Goal: Transaction & Acquisition: Subscribe to service/newsletter

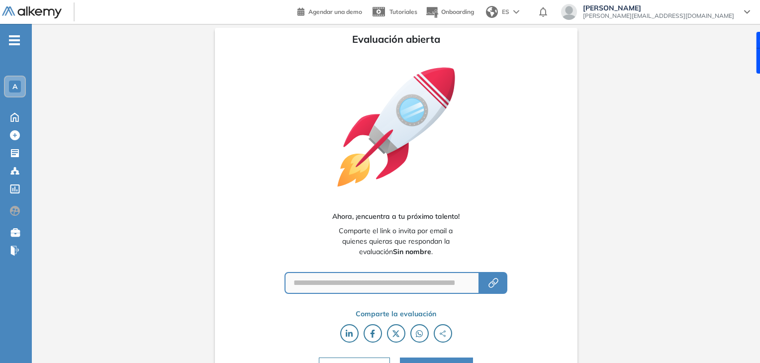
scroll to position [20, 0]
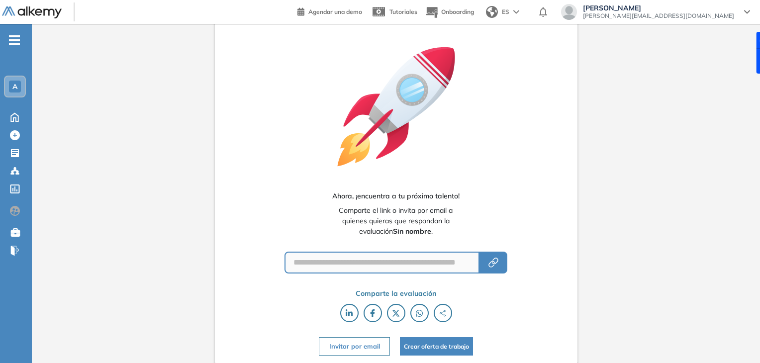
click at [363, 350] on button "Invitar por email" at bounding box center [354, 346] width 71 height 18
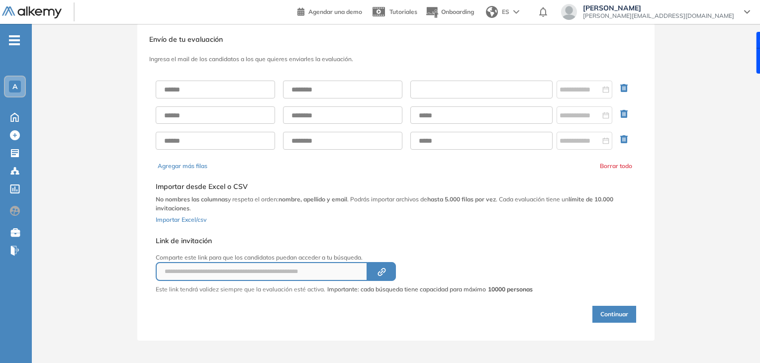
click at [435, 82] on input "text" at bounding box center [481, 90] width 142 height 18
paste input "**********"
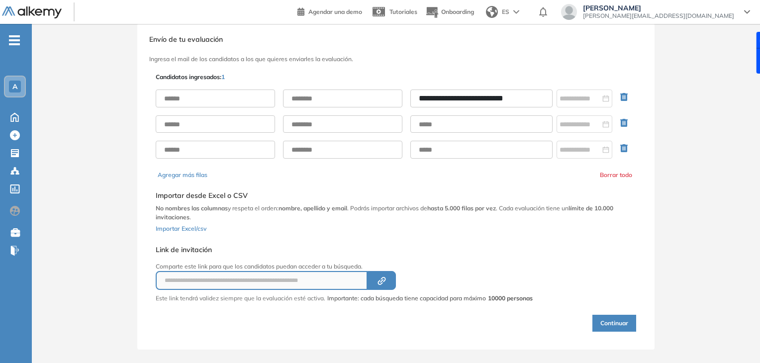
type input "**********"
click at [234, 87] on div "**********" at bounding box center [396, 124] width 481 height 85
click at [231, 93] on input "text" at bounding box center [215, 99] width 119 height 18
click at [223, 97] on input "text" at bounding box center [215, 99] width 119 height 18
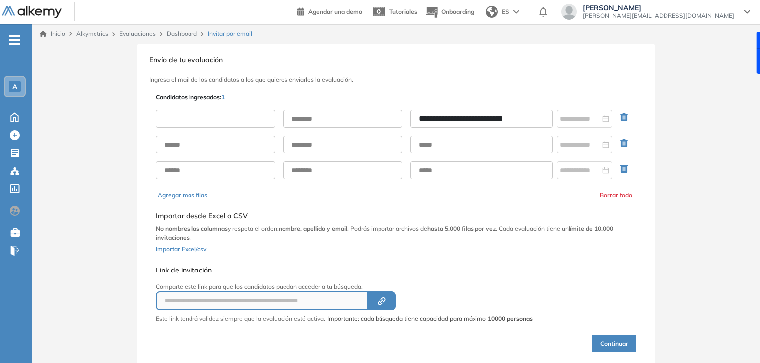
type input "*"
type input "******"
click at [291, 119] on input "text" at bounding box center [342, 119] width 119 height 18
type input "*********"
click at [591, 114] on input at bounding box center [580, 118] width 41 height 11
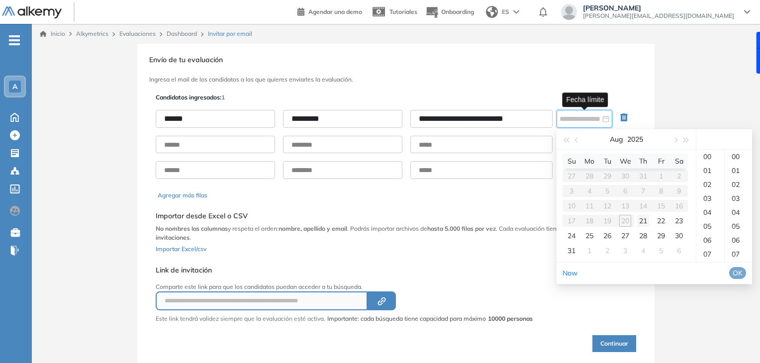
click at [637, 220] on div "21" at bounding box center [643, 221] width 12 height 12
click at [703, 164] on div "23" at bounding box center [710, 157] width 28 height 14
click at [740, 246] on div "59" at bounding box center [738, 239] width 27 height 14
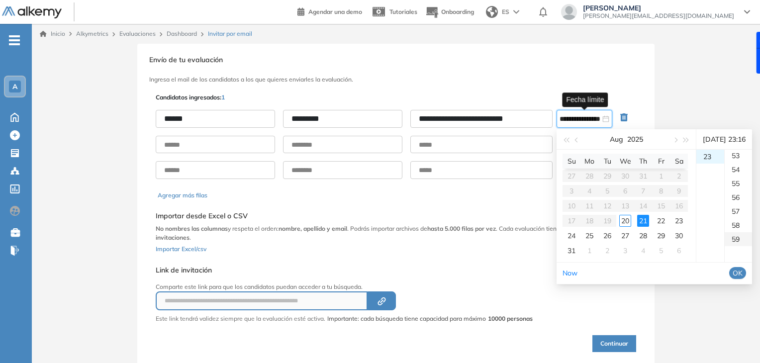
type input "**********"
click at [743, 279] on span "OK" at bounding box center [738, 273] width 10 height 11
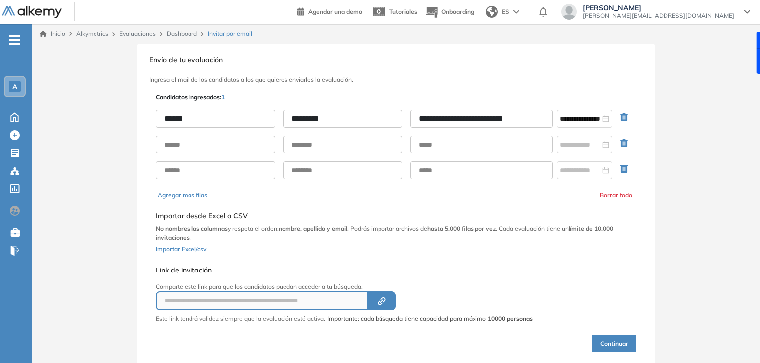
click at [623, 142] on icon "button" at bounding box center [623, 143] width 7 height 8
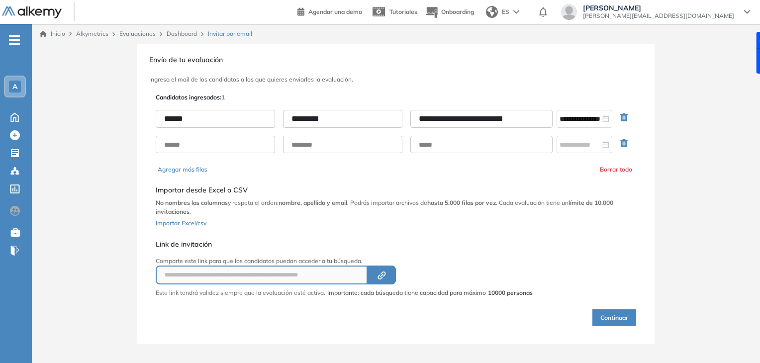
click at [623, 142] on icon "button" at bounding box center [623, 143] width 7 height 8
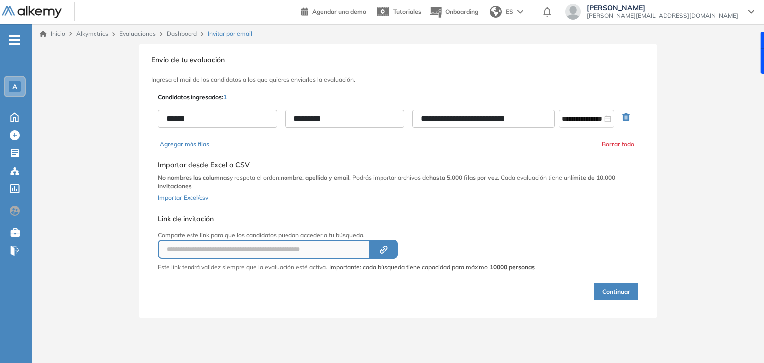
click at [603, 293] on button "Continuar" at bounding box center [616, 292] width 44 height 17
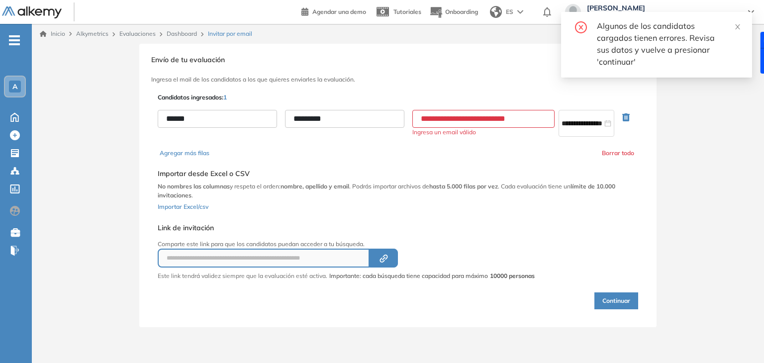
click at [424, 116] on input "**********" at bounding box center [483, 119] width 142 height 18
click at [525, 120] on input "**********" at bounding box center [483, 119] width 142 height 18
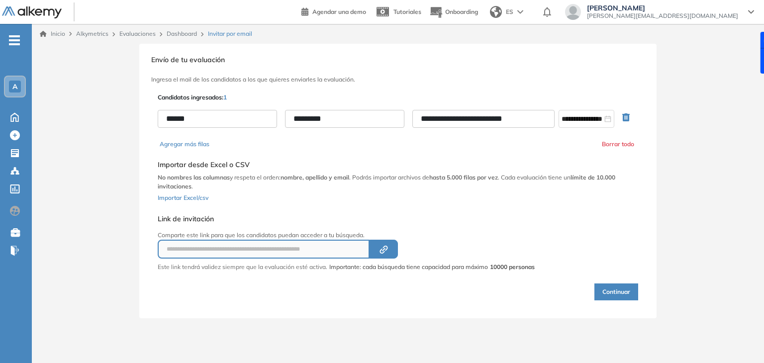
type input "**********"
click at [603, 290] on button "Continuar" at bounding box center [616, 292] width 44 height 17
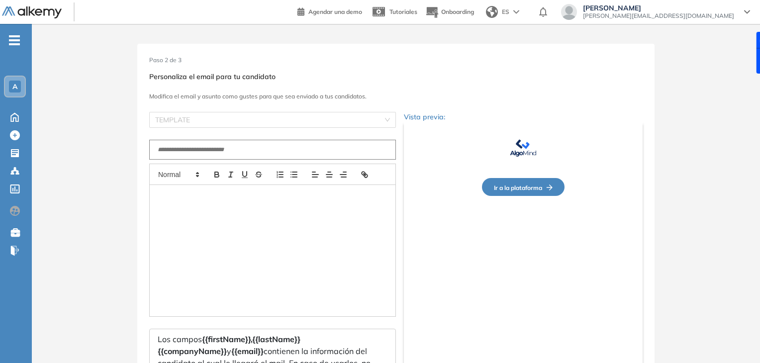
type input "**********"
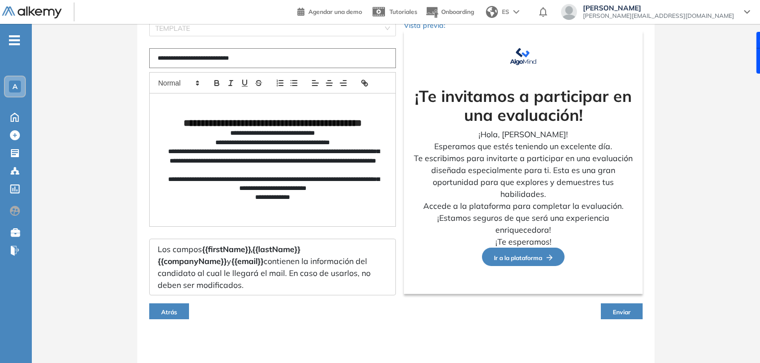
scroll to position [94, 0]
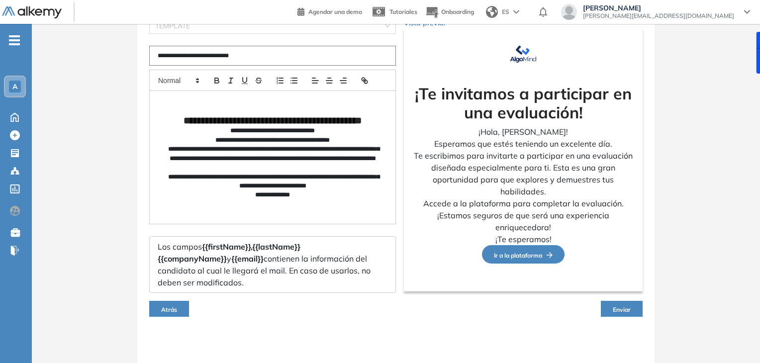
click at [619, 309] on span "Enviar" at bounding box center [622, 309] width 18 height 7
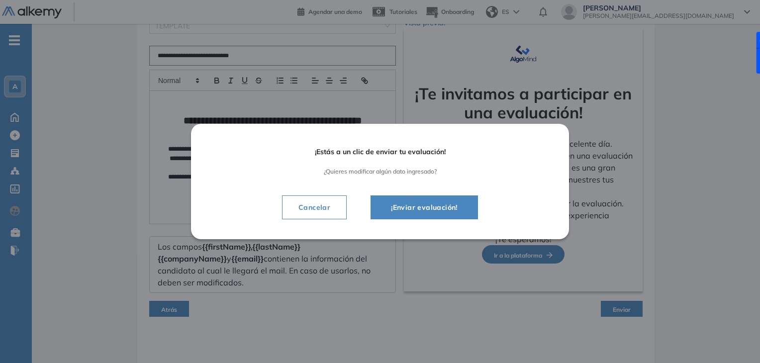
click at [443, 215] on button "¡Enviar evaluación!" at bounding box center [424, 207] width 107 height 24
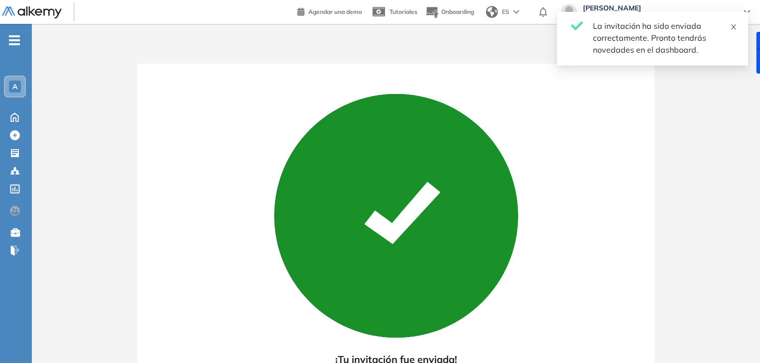
click at [732, 29] on icon "close" at bounding box center [733, 26] width 7 height 7
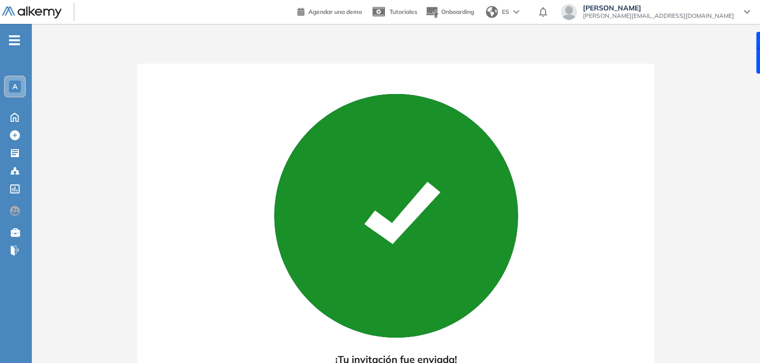
click at [736, 15] on div "Ricardo Alvarez [EMAIL_ADDRESS][DOMAIN_NAME]" at bounding box center [658, 12] width 163 height 16
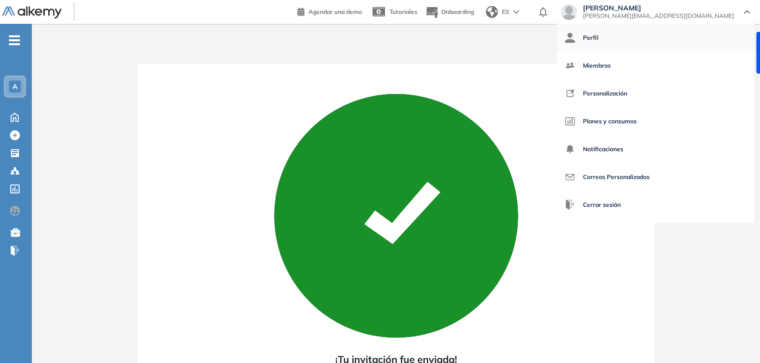
click at [695, 48] on link "Perfil" at bounding box center [655, 38] width 181 height 24
select select "**"
select select "*****"
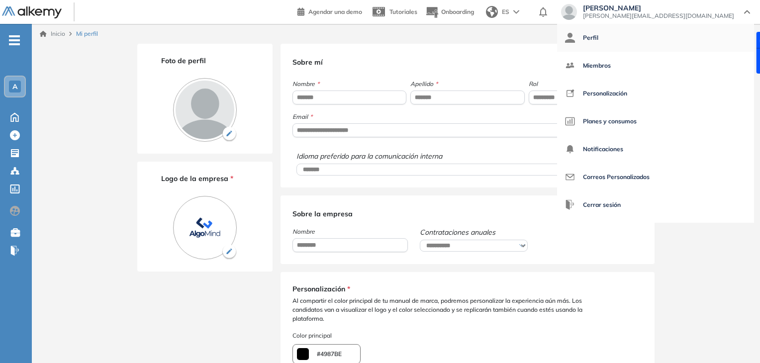
type input "*******"
click at [246, 343] on div "Foto de perfil Logo de la empresa *" at bounding box center [204, 288] width 135 height 489
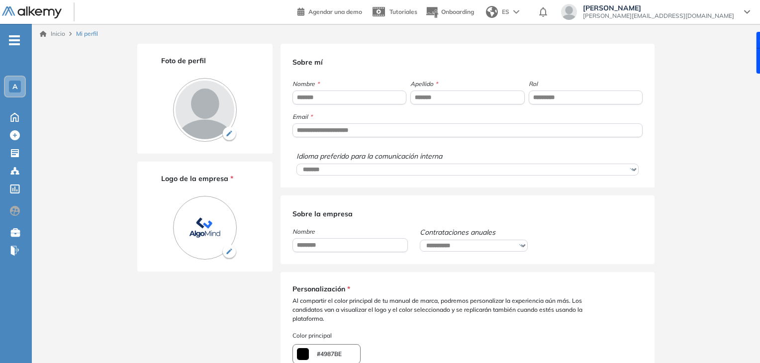
click at [731, 20] on div "Ricardo Alvarez [EMAIL_ADDRESS][DOMAIN_NAME]" at bounding box center [655, 13] width 205 height 18
click at [749, 7] on div "Ricardo Alvarez [EMAIL_ADDRESS][DOMAIN_NAME]" at bounding box center [655, 12] width 189 height 16
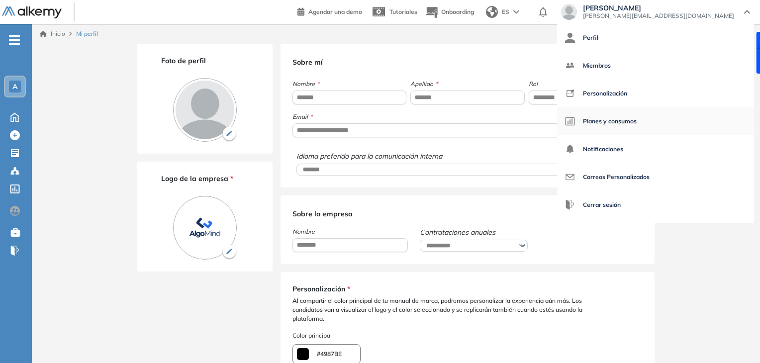
click at [637, 126] on span "Planes y consumos" at bounding box center [610, 121] width 54 height 24
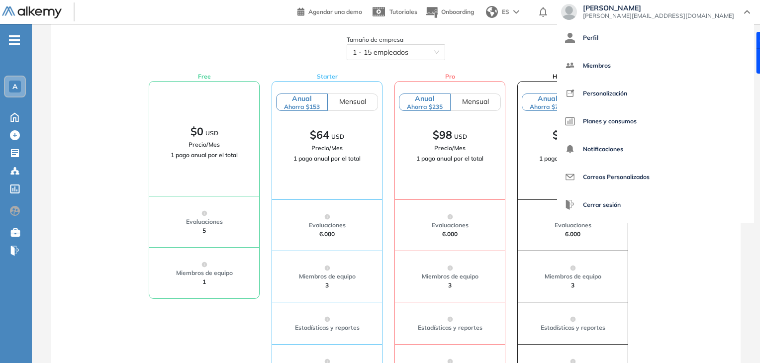
scroll to position [92, 0]
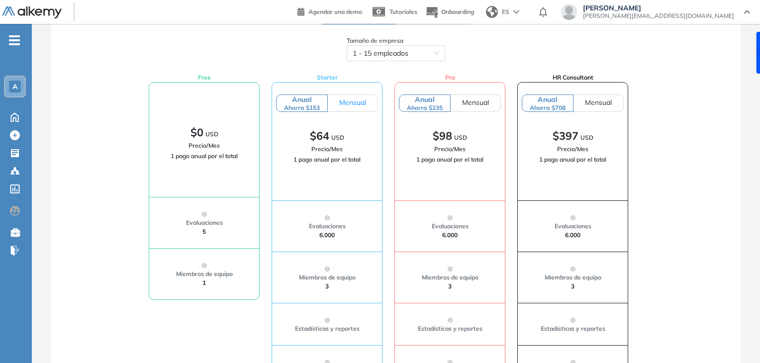
click at [345, 102] on span "Mensual" at bounding box center [352, 102] width 27 height 9
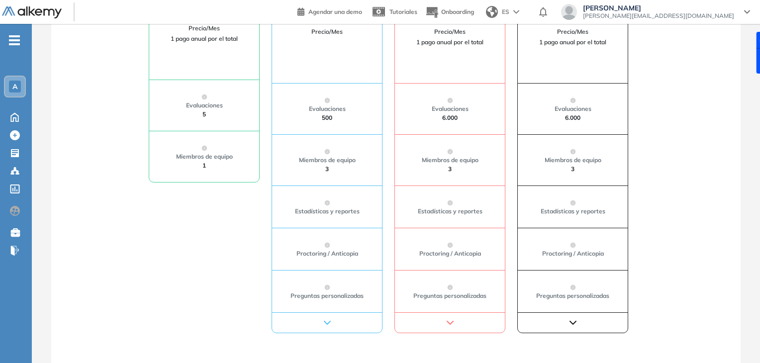
scroll to position [212, 0]
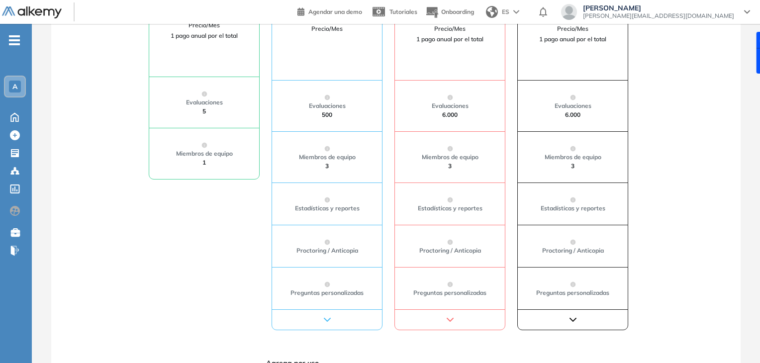
click at [320, 320] on div at bounding box center [327, 319] width 110 height 20
click at [325, 317] on icon "button" at bounding box center [327, 320] width 12 height 12
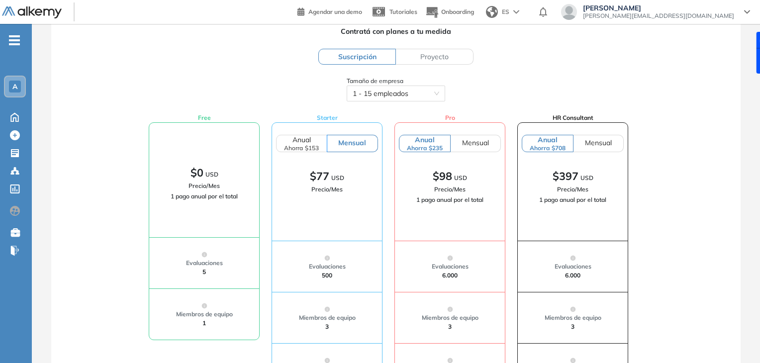
scroll to position [52, 0]
click at [308, 141] on span "Anual Ahorra $153" at bounding box center [301, 143] width 35 height 16
click at [348, 141] on span "Mensual" at bounding box center [352, 142] width 27 height 9
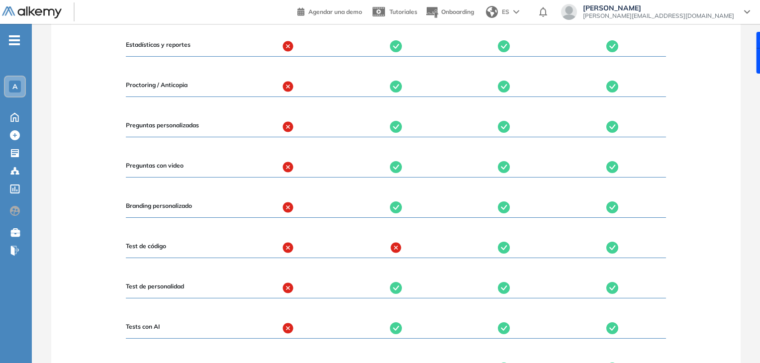
scroll to position [1154, 0]
click at [153, 241] on div "Test de código" at bounding box center [180, 248] width 108 height 20
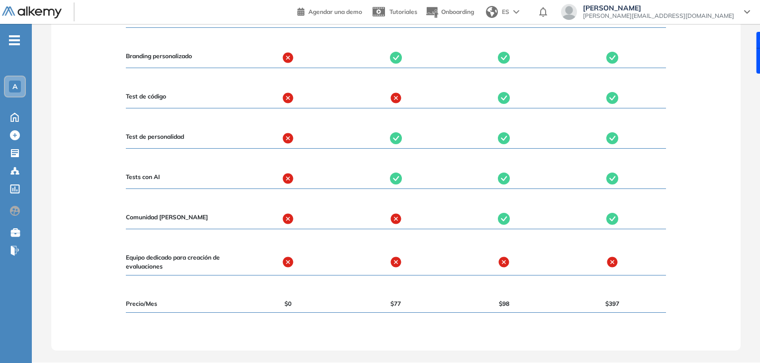
click at [179, 333] on section "Comparación de planes alkymetrics: Free Starter Pro HR Consultant Evaluaciones …" at bounding box center [396, 20] width 680 height 634
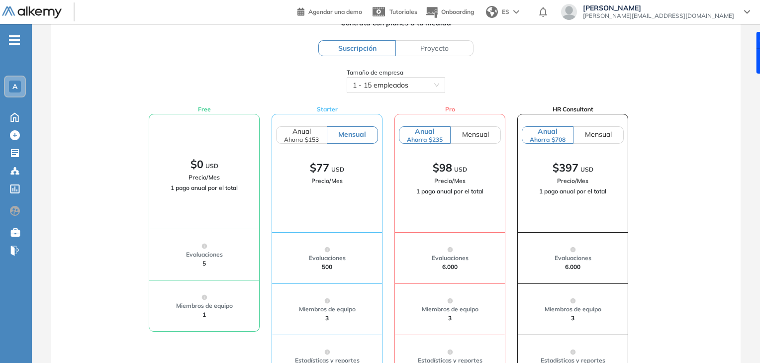
scroll to position [0, 0]
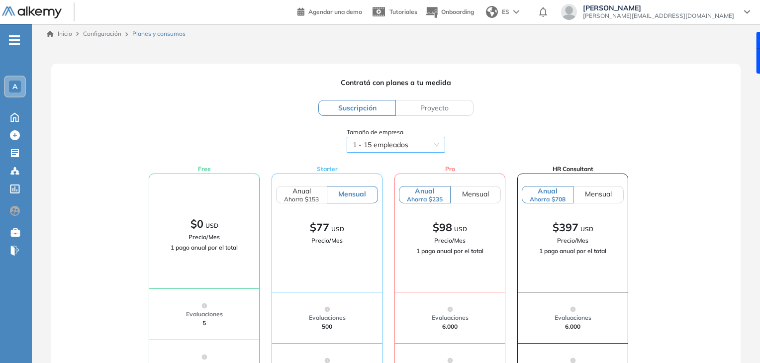
click at [433, 146] on span "1 - 15 empleados" at bounding box center [396, 144] width 87 height 15
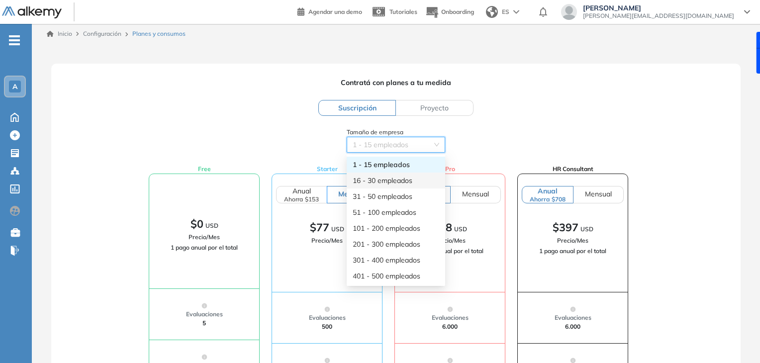
click at [399, 184] on div "16 - 30 empleados" at bounding box center [396, 180] width 87 height 11
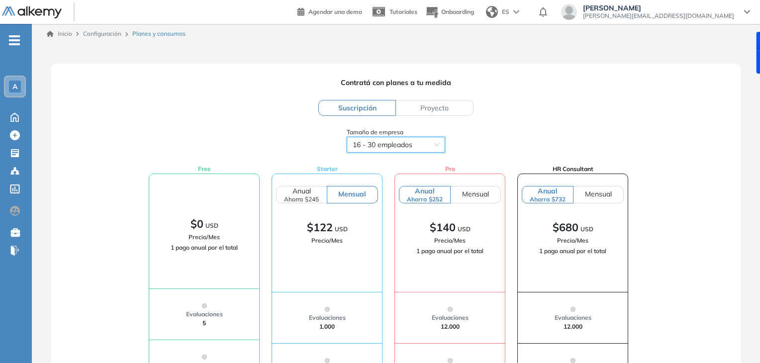
click at [422, 141] on span "16 - 30 empleados" at bounding box center [396, 144] width 87 height 15
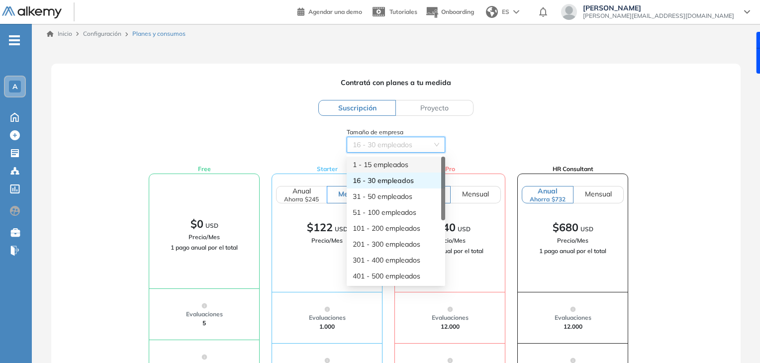
click at [396, 161] on div "1 - 15 empleados" at bounding box center [396, 164] width 87 height 11
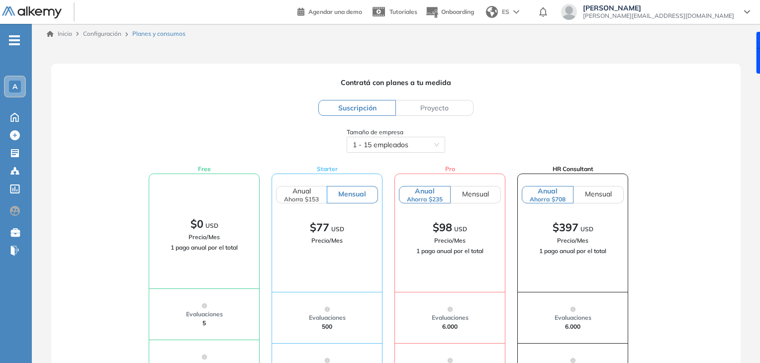
click at [436, 109] on span "Proyecto" at bounding box center [434, 107] width 28 height 9
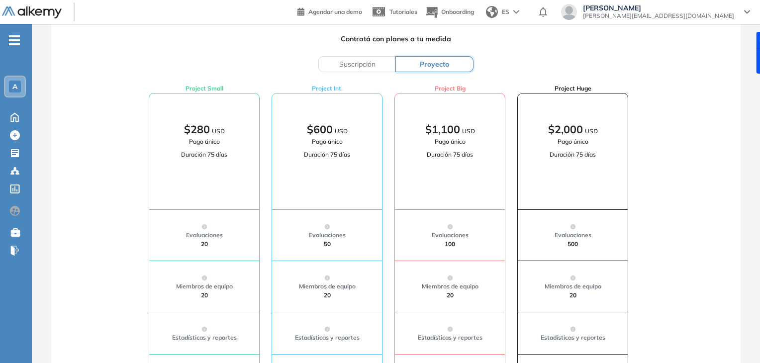
scroll to position [44, 0]
click at [360, 62] on span "Suscripción" at bounding box center [357, 64] width 36 height 9
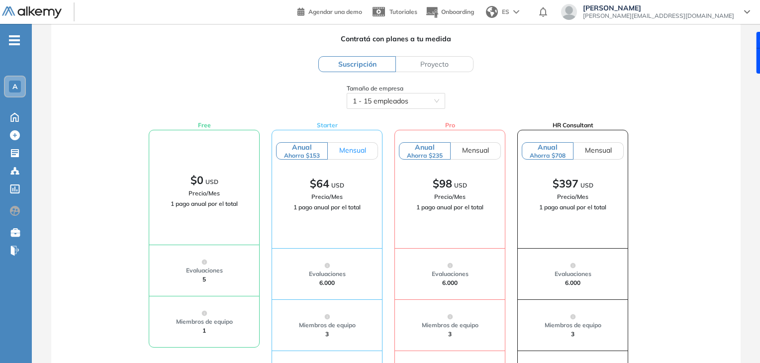
click at [342, 152] on span "Mensual" at bounding box center [352, 150] width 27 height 9
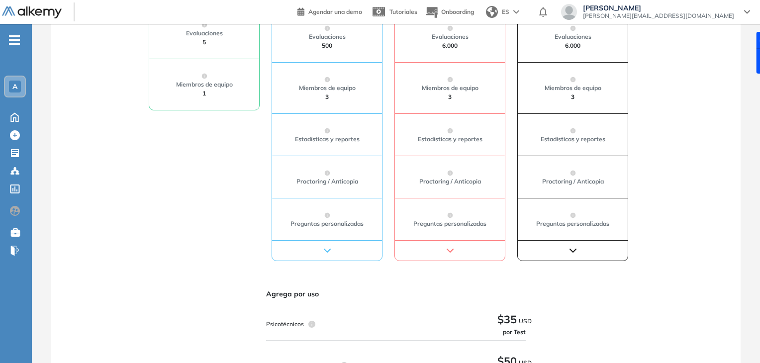
scroll to position [281, 0]
click at [333, 245] on div at bounding box center [327, 251] width 110 height 20
click at [327, 248] on icon "button" at bounding box center [327, 251] width 12 height 12
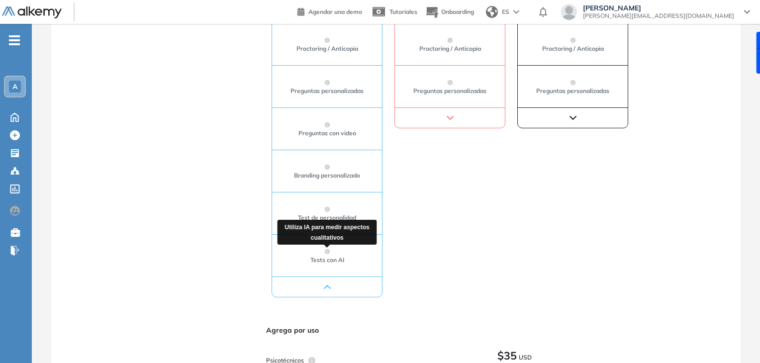
scroll to position [420, 0]
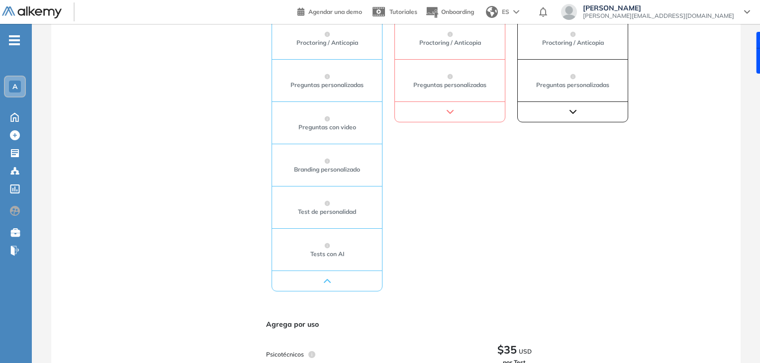
click at [333, 275] on icon "button" at bounding box center [327, 281] width 12 height 12
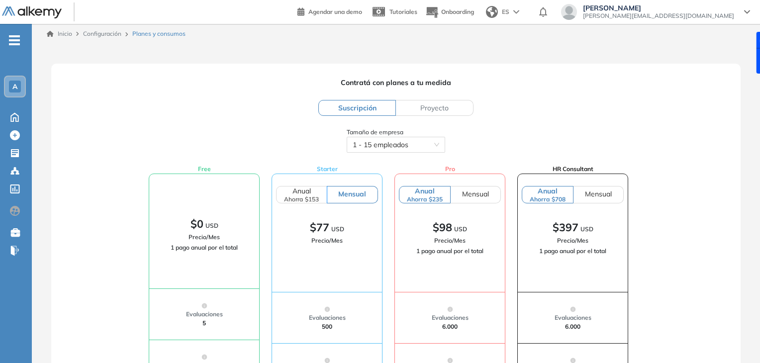
scroll to position [1, 0]
click at [443, 197] on div "$708" at bounding box center [436, 197] width 14 height 7
click at [366, 195] on span "Mensual" at bounding box center [352, 193] width 28 height 9
click at [319, 199] on div "$708" at bounding box center [312, 197] width 14 height 7
click at [378, 200] on label "Mensual" at bounding box center [352, 193] width 51 height 17
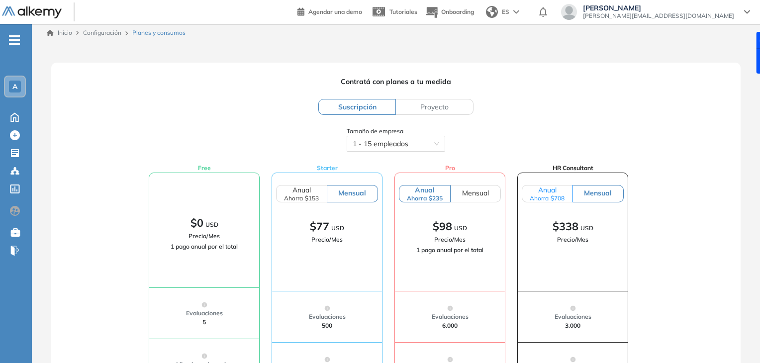
click at [319, 197] on div "$708" at bounding box center [312, 197] width 14 height 7
click at [378, 197] on label "Mensual" at bounding box center [352, 193] width 51 height 17
click at [327, 193] on label "Anual Ahorra $708" at bounding box center [301, 193] width 51 height 17
click at [366, 194] on span "Mensual" at bounding box center [352, 193] width 28 height 9
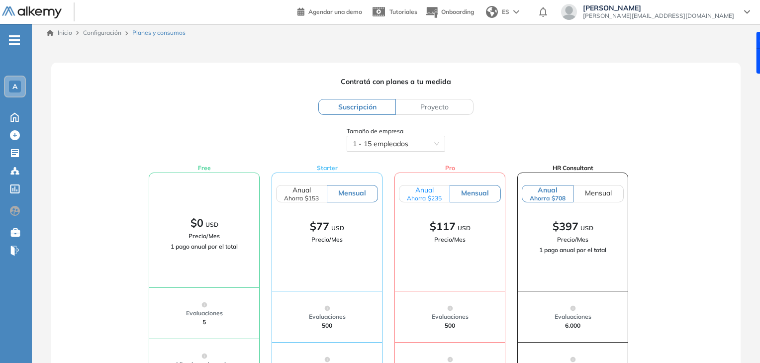
click at [319, 195] on div "$235" at bounding box center [312, 197] width 14 height 7
click at [317, 190] on label "Anual Ahorra $153" at bounding box center [301, 193] width 51 height 17
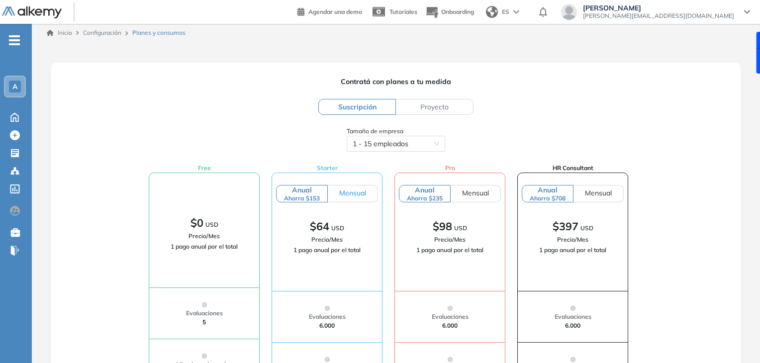
click at [361, 192] on span "Mensual" at bounding box center [352, 193] width 27 height 9
click at [378, 199] on label "Mensual" at bounding box center [352, 193] width 51 height 17
click at [319, 194] on div "$708" at bounding box center [312, 197] width 14 height 7
click at [317, 195] on div "$153" at bounding box center [312, 197] width 14 height 7
click at [366, 196] on label "Mensual" at bounding box center [353, 193] width 50 height 17
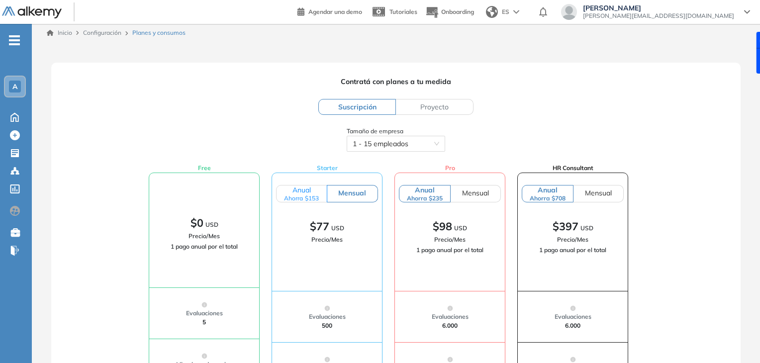
click at [294, 196] on div "Ahorra" at bounding box center [293, 197] width 19 height 7
click at [349, 199] on label "Mensual" at bounding box center [353, 193] width 50 height 17
